Goal: Information Seeking & Learning: Learn about a topic

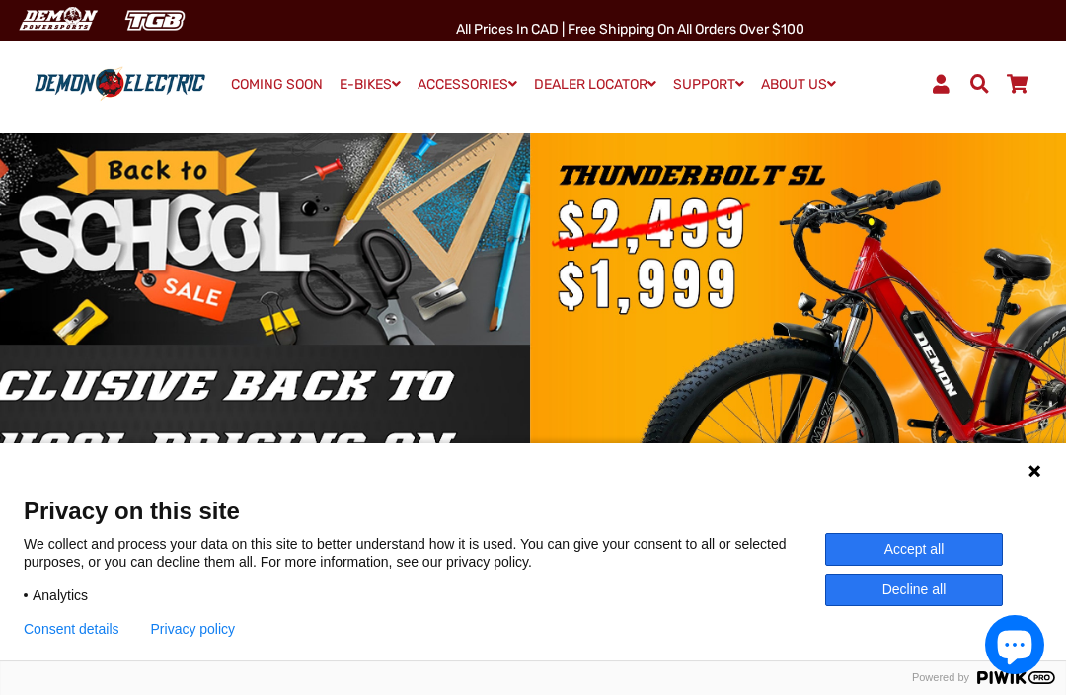
click at [1051, 459] on div "Language 1 Language 2 Language 3" at bounding box center [533, 467] width 1066 height 49
click at [1054, 479] on div "Language 1 Language 2 Language 3" at bounding box center [533, 467] width 1066 height 49
click at [1040, 464] on icon at bounding box center [1035, 471] width 16 height 16
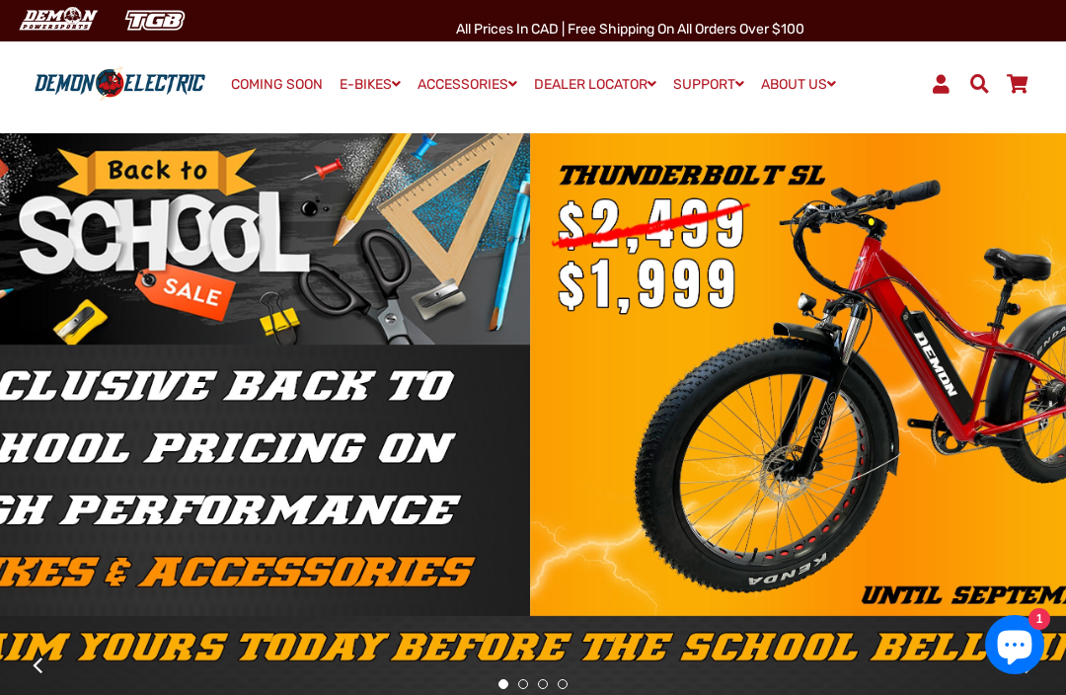
click at [978, 79] on span at bounding box center [980, 83] width 24 height 19
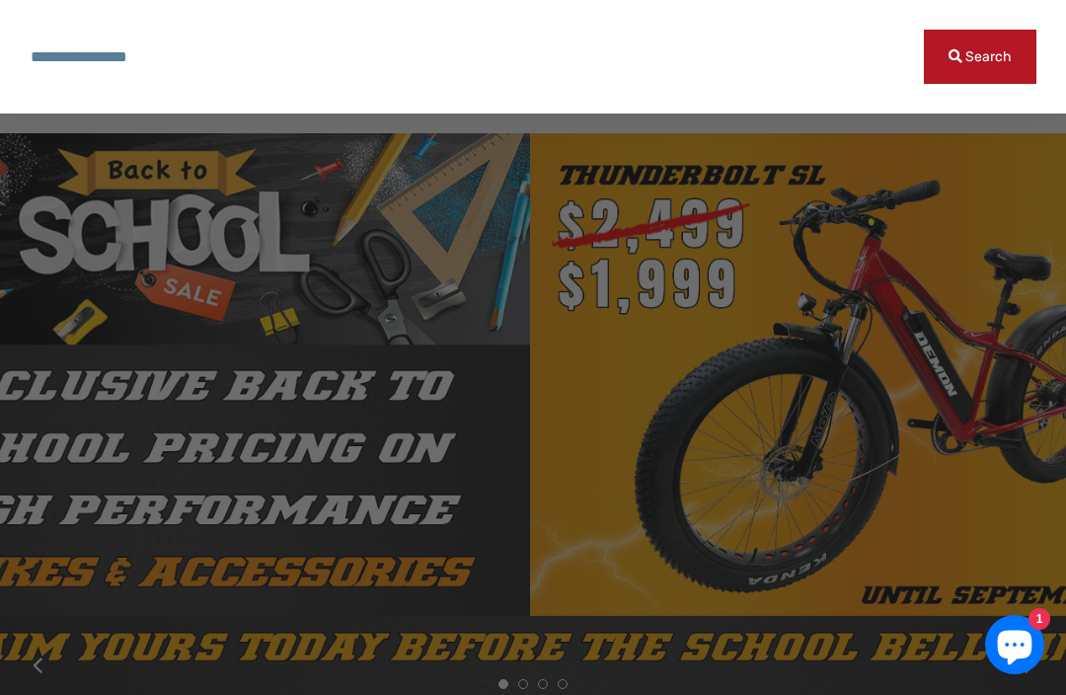
click at [986, 55] on span "Search" at bounding box center [989, 56] width 46 height 17
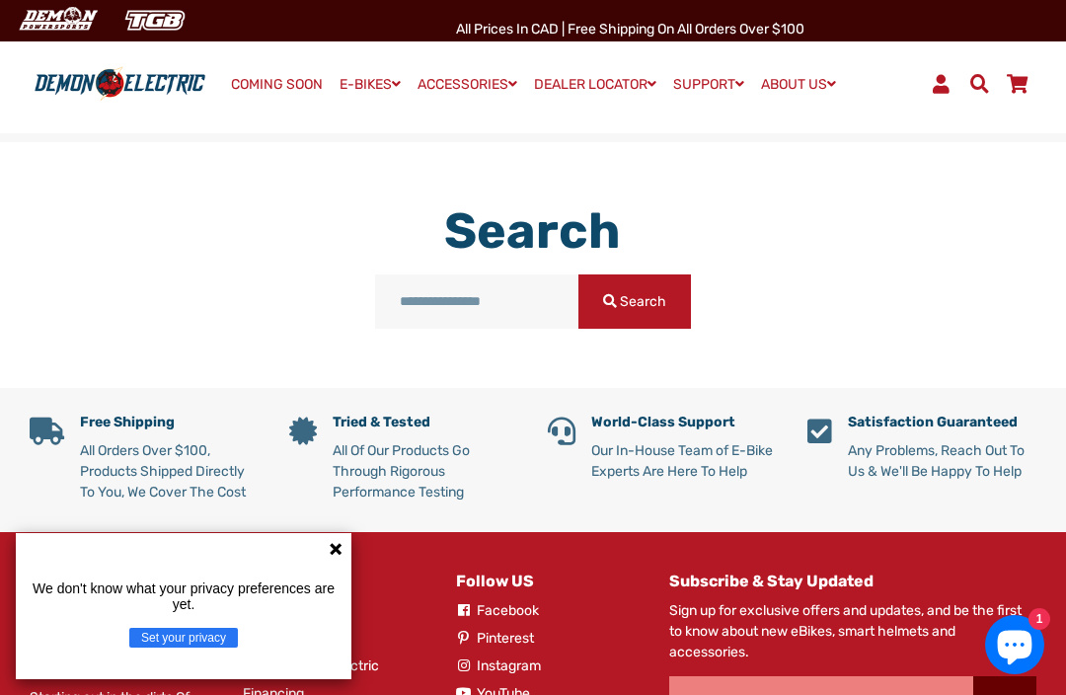
click at [508, 291] on input "Search our store" at bounding box center [476, 301] width 203 height 54
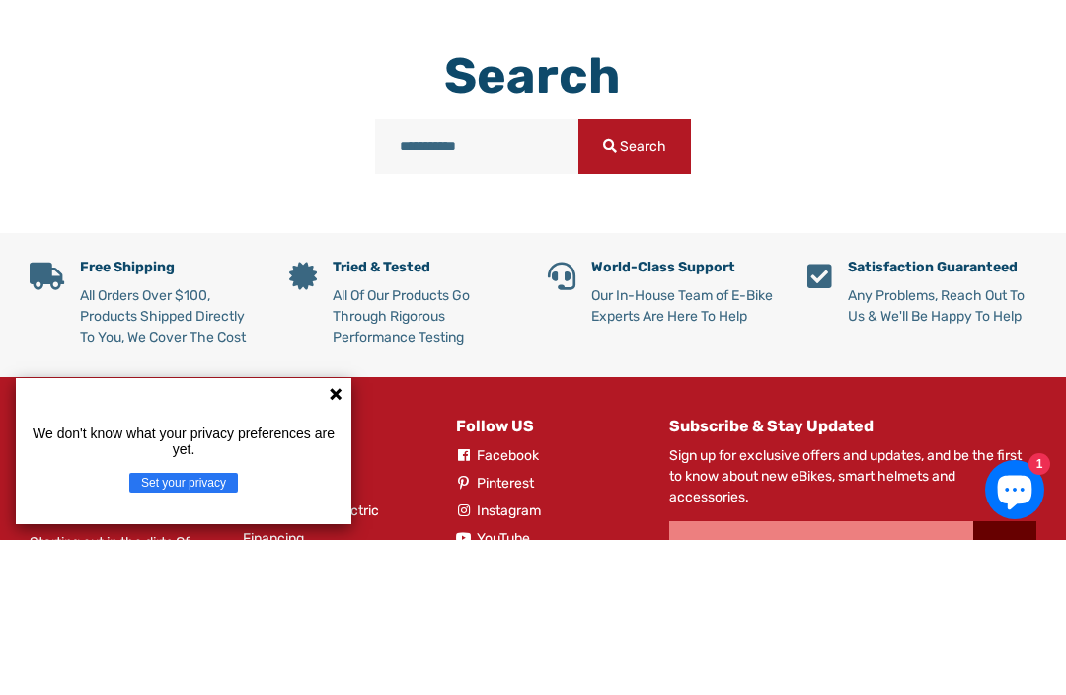
type input "**********"
click at [635, 274] on button "Search" at bounding box center [635, 301] width 113 height 54
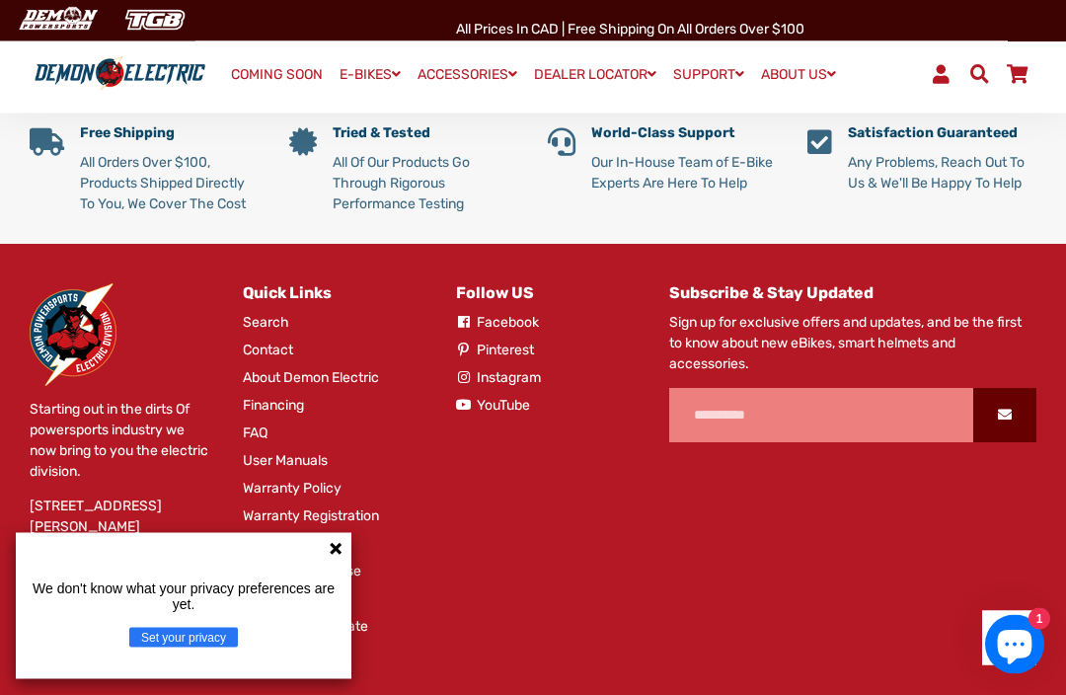
scroll to position [2023, 0]
